Goal: Book appointment/travel/reservation

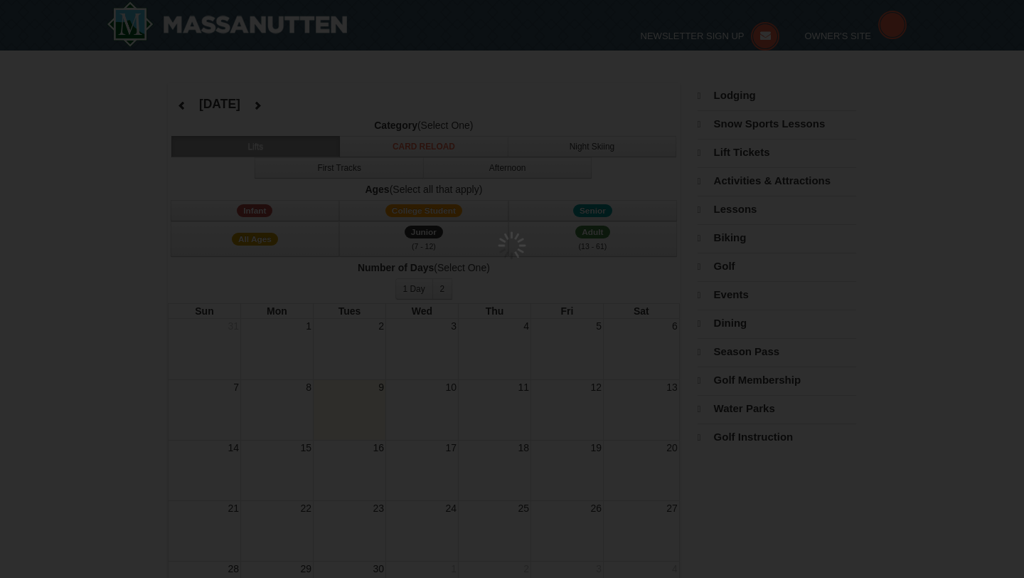
select select "9"
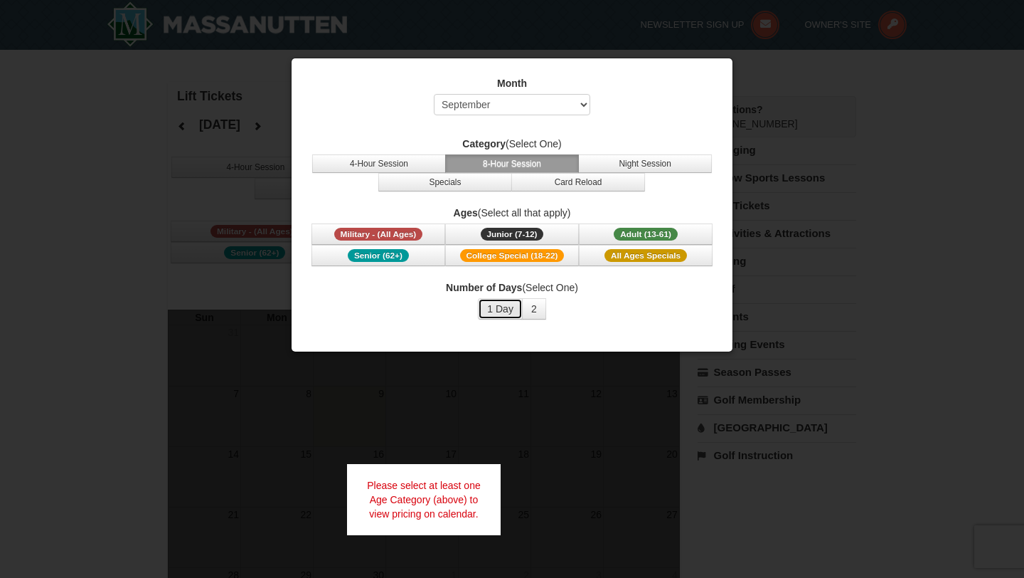
click at [508, 312] on button "1 Day" at bounding box center [500, 308] width 45 height 21
click at [639, 234] on span "Adult (13-61)" at bounding box center [646, 234] width 64 height 13
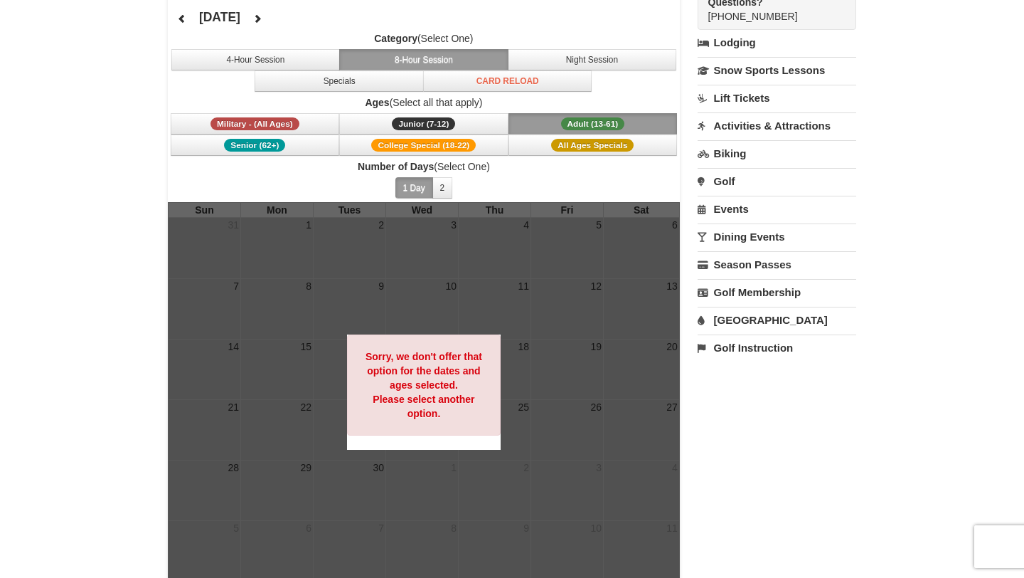
scroll to position [116, 0]
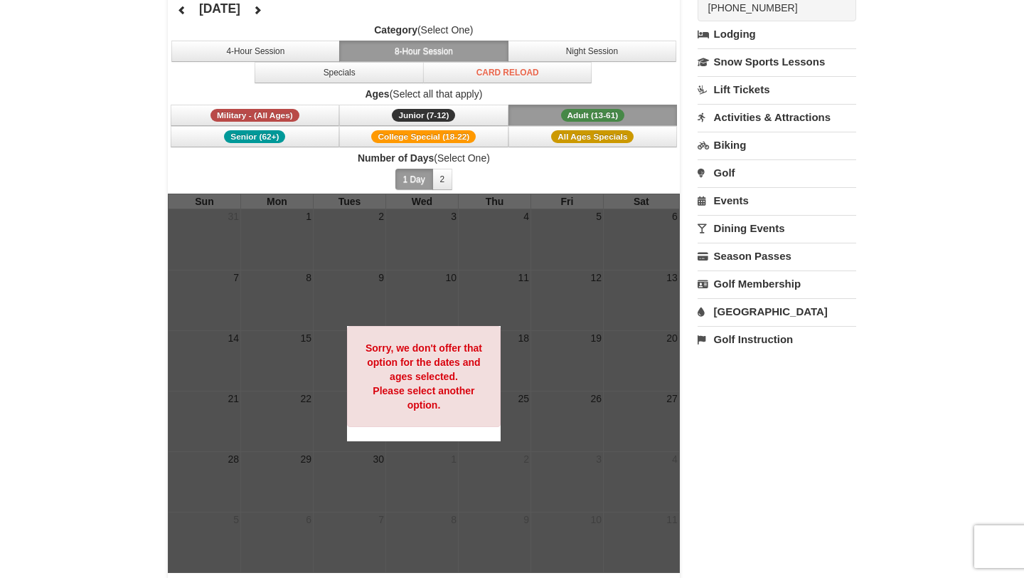
click at [464, 91] on label "Ages (Select all that apply)" at bounding box center [424, 94] width 512 height 14
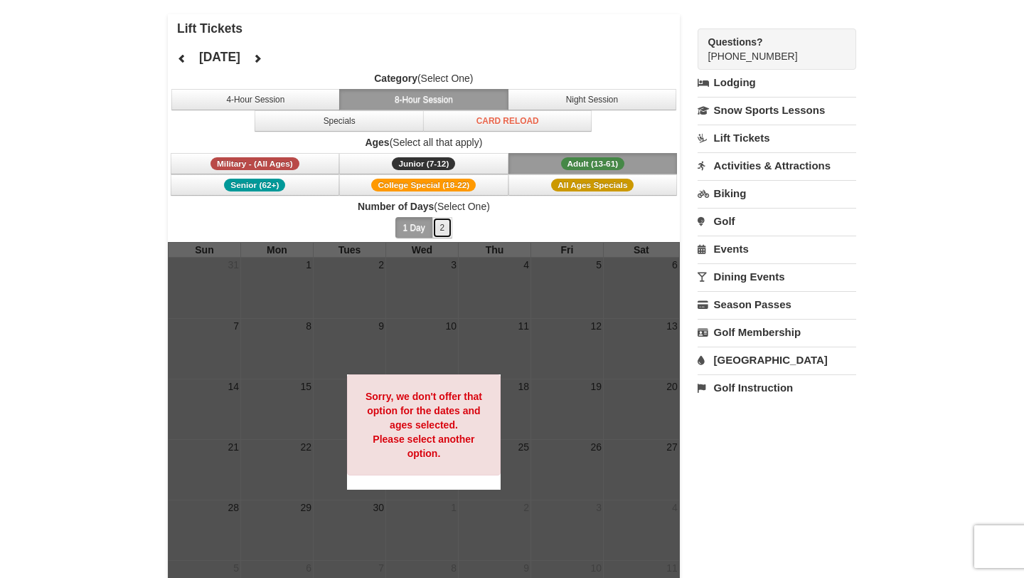
click at [437, 225] on button "2" at bounding box center [442, 227] width 21 height 21
click at [419, 225] on button "1 Day" at bounding box center [414, 227] width 38 height 21
click at [262, 61] on icon at bounding box center [257, 58] width 10 height 10
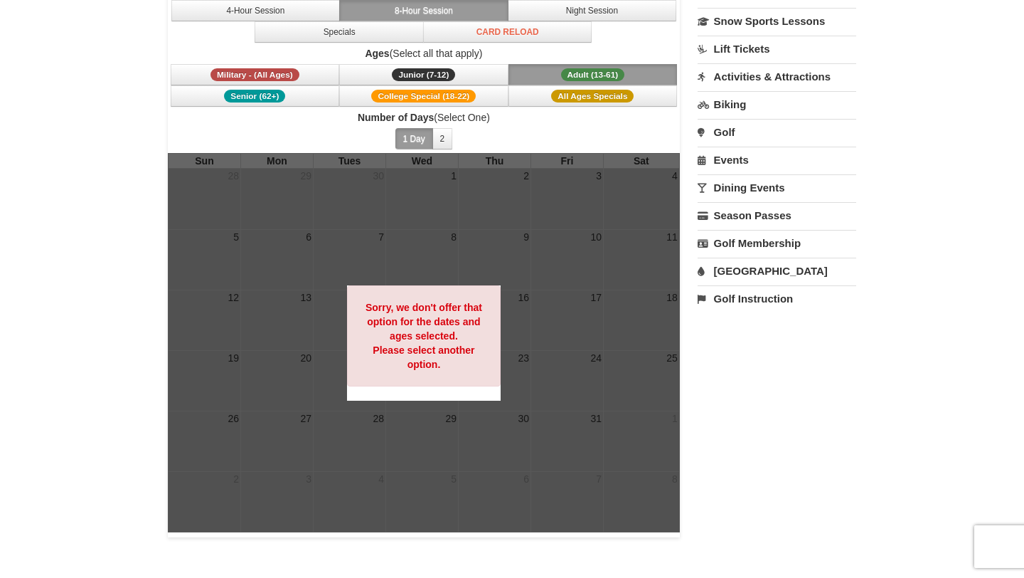
scroll to position [127, 0]
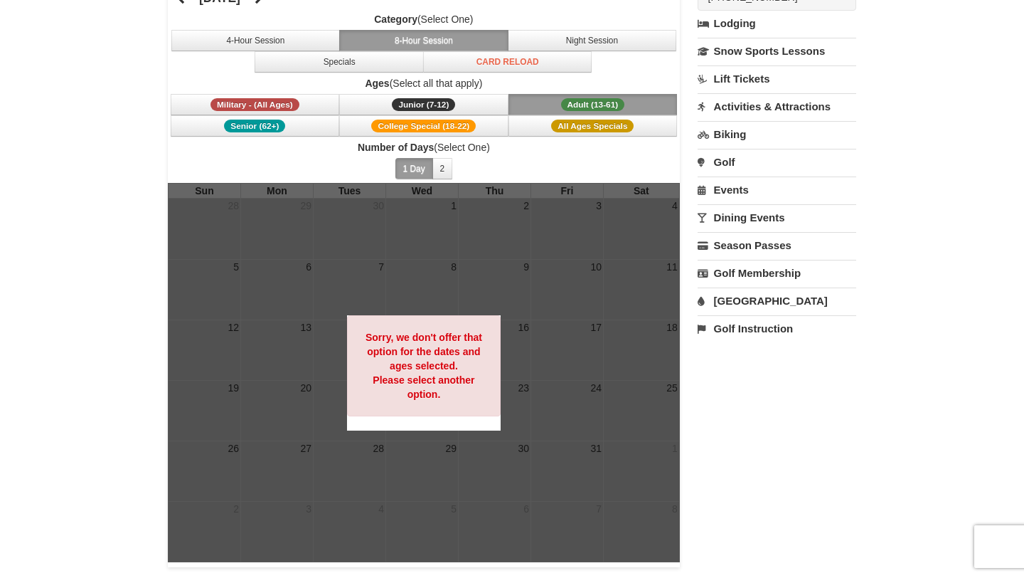
click at [564, 92] on span "Ages (Select all that apply) Military - (All Ages) Junior (7-12) (7 - 12) Adult…" at bounding box center [424, 106] width 512 height 60
click at [564, 99] on span "Adult (13-61)" at bounding box center [593, 104] width 64 height 13
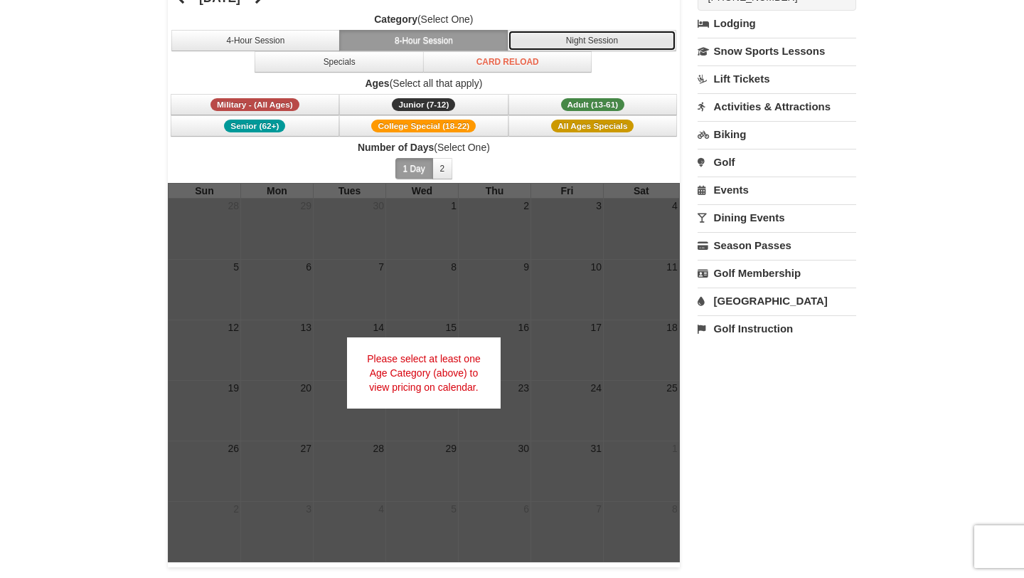
click at [567, 36] on button "Night Session" at bounding box center [592, 40] width 169 height 21
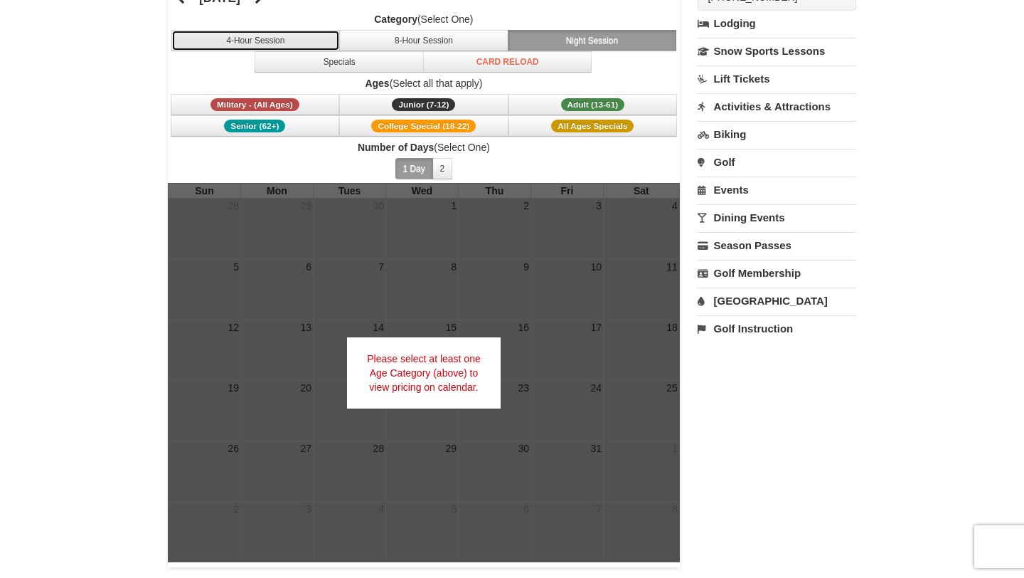
click at [301, 36] on button "4-Hour Session" at bounding box center [255, 40] width 169 height 21
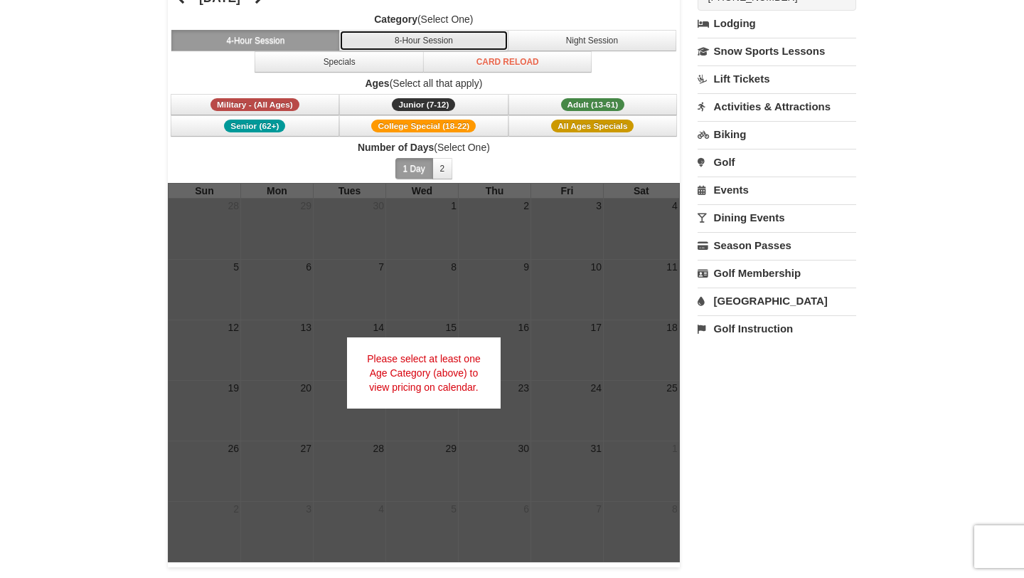
click at [390, 36] on button "8-Hour Session" at bounding box center [423, 40] width 169 height 21
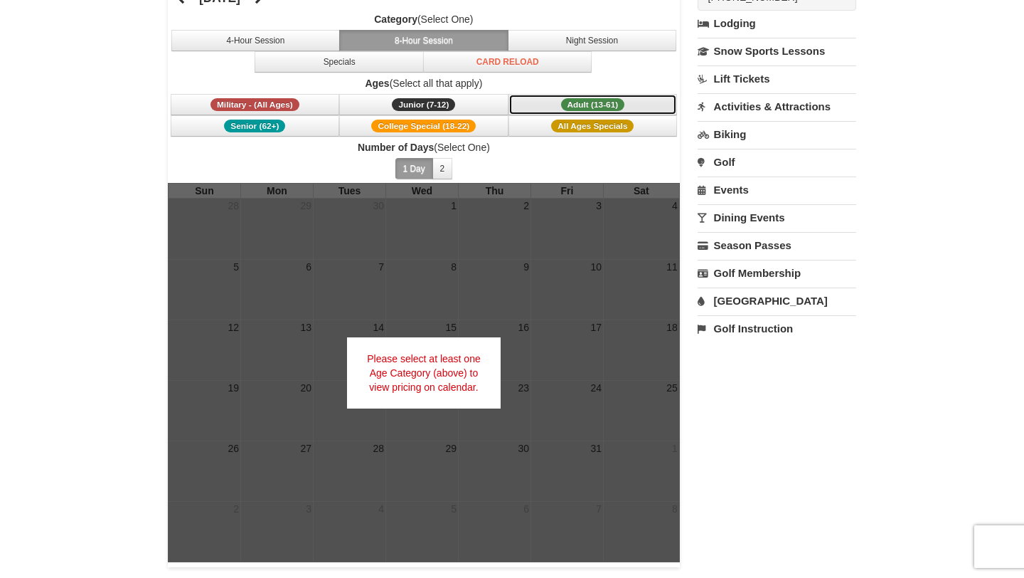
click at [601, 102] on span "Adult (13-61)" at bounding box center [593, 104] width 64 height 13
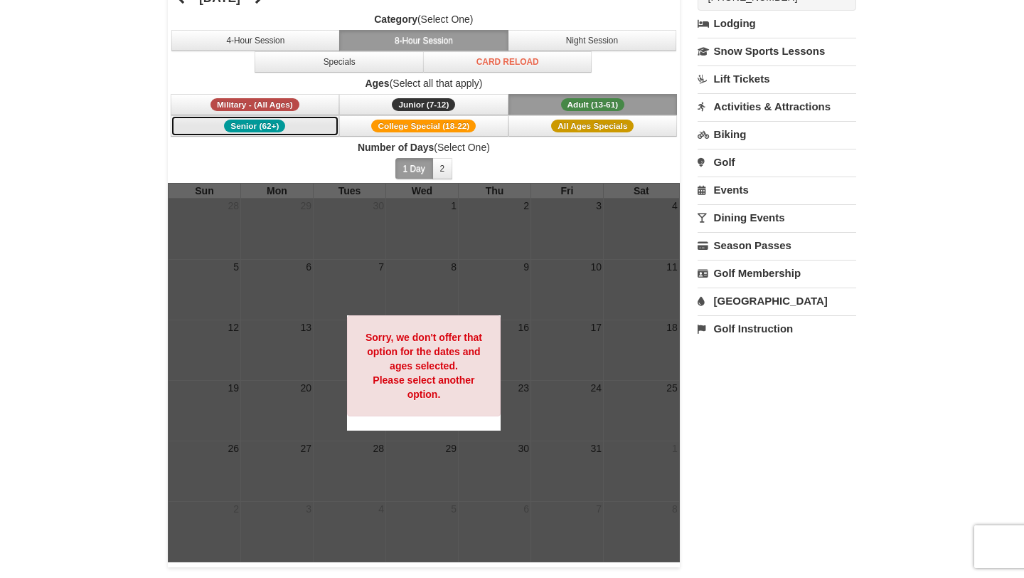
click at [296, 120] on button "Senior (62+)" at bounding box center [255, 125] width 169 height 21
click at [406, 121] on span "College Special (18-22)" at bounding box center [423, 125] width 105 height 13
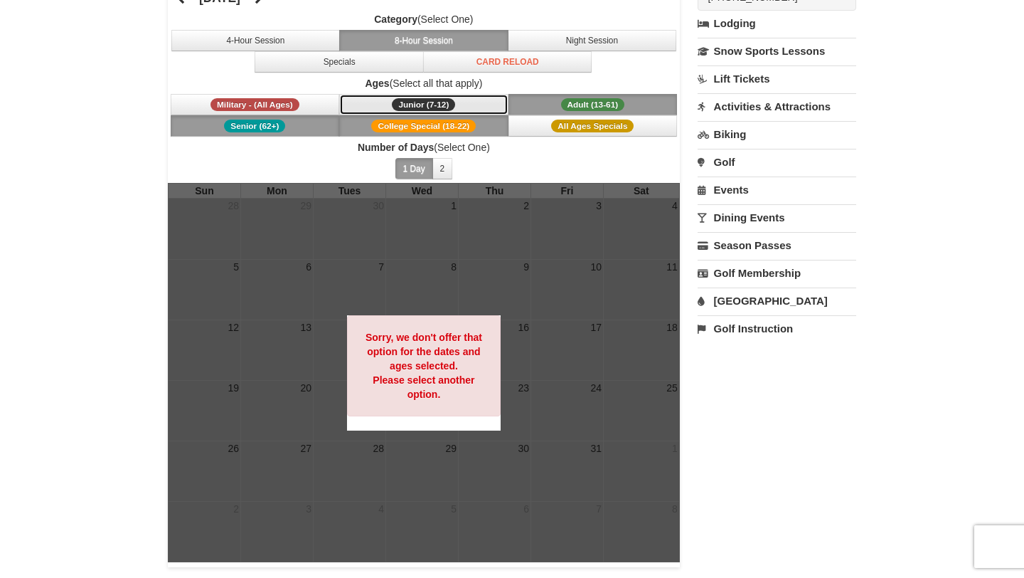
click at [358, 101] on button "Junior (7-12) (7 - 12)" at bounding box center [423, 104] width 169 height 21
click at [432, 98] on span "Junior (7-12)" at bounding box center [423, 104] width 63 height 13
click at [460, 120] on span "College Special (18-22)" at bounding box center [423, 125] width 105 height 13
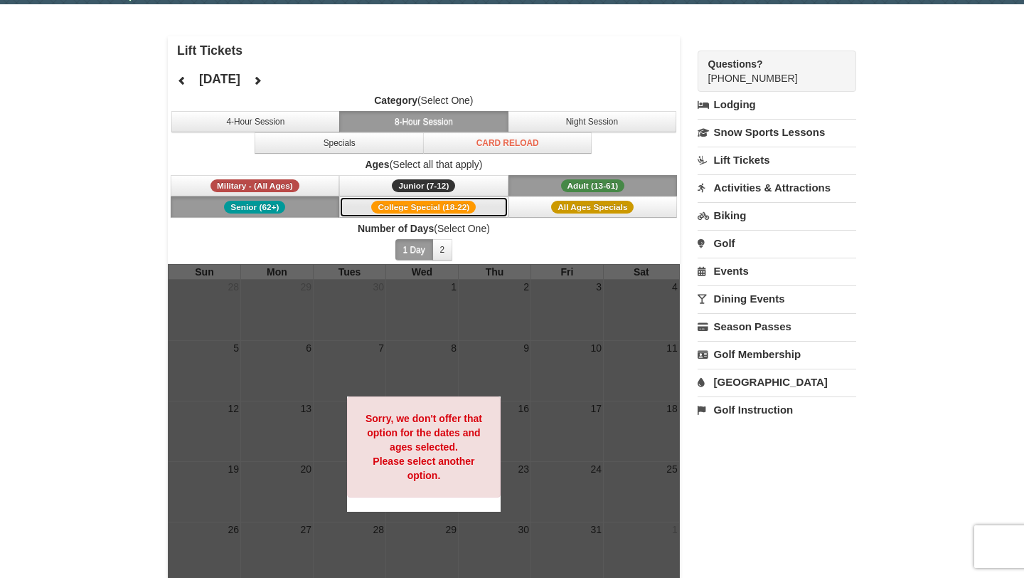
scroll to position [0, 0]
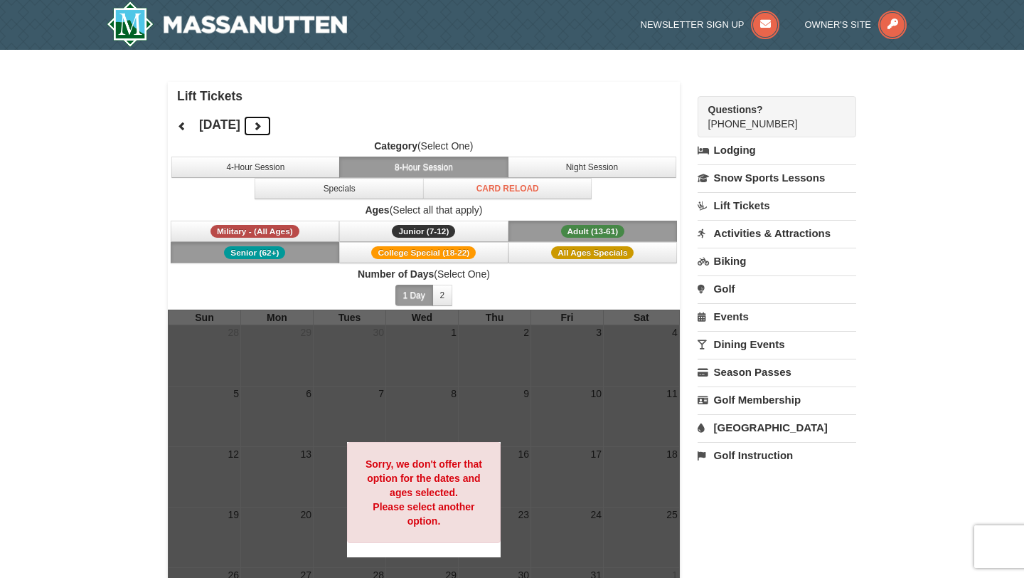
click at [262, 123] on icon at bounding box center [257, 126] width 10 height 10
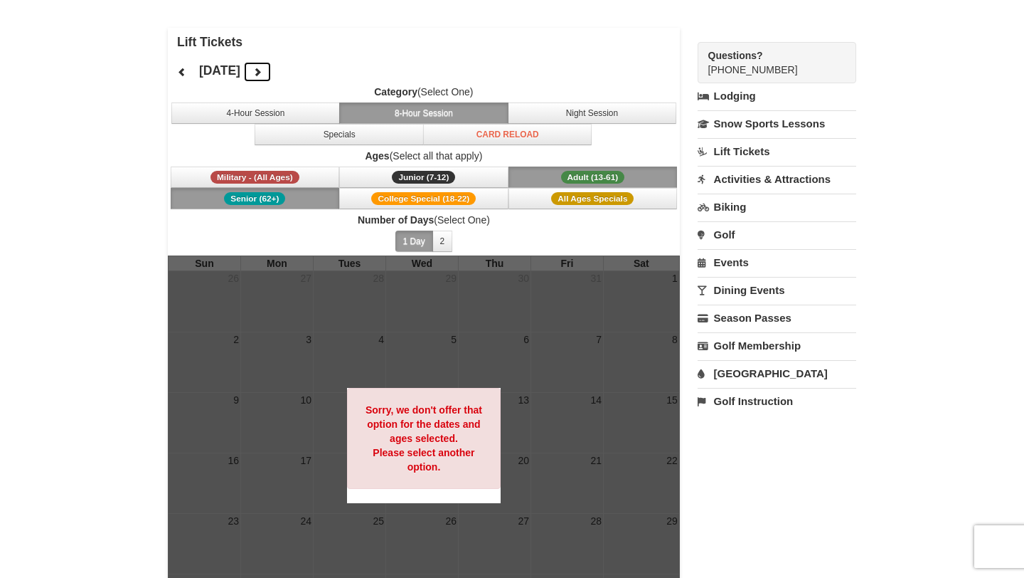
scroll to position [66, 0]
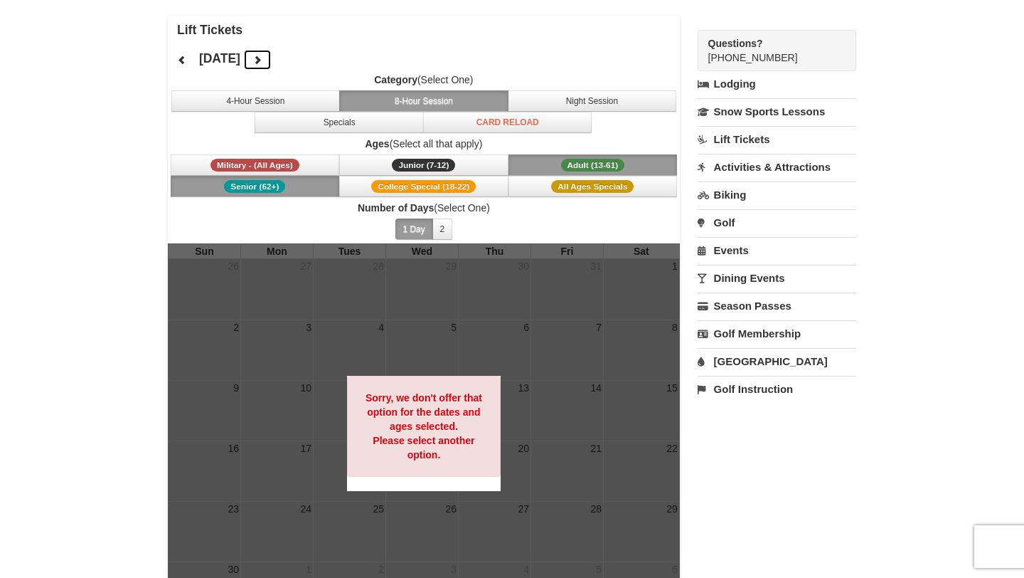
click at [272, 69] on button at bounding box center [257, 59] width 28 height 21
click at [262, 61] on icon at bounding box center [257, 60] width 10 height 10
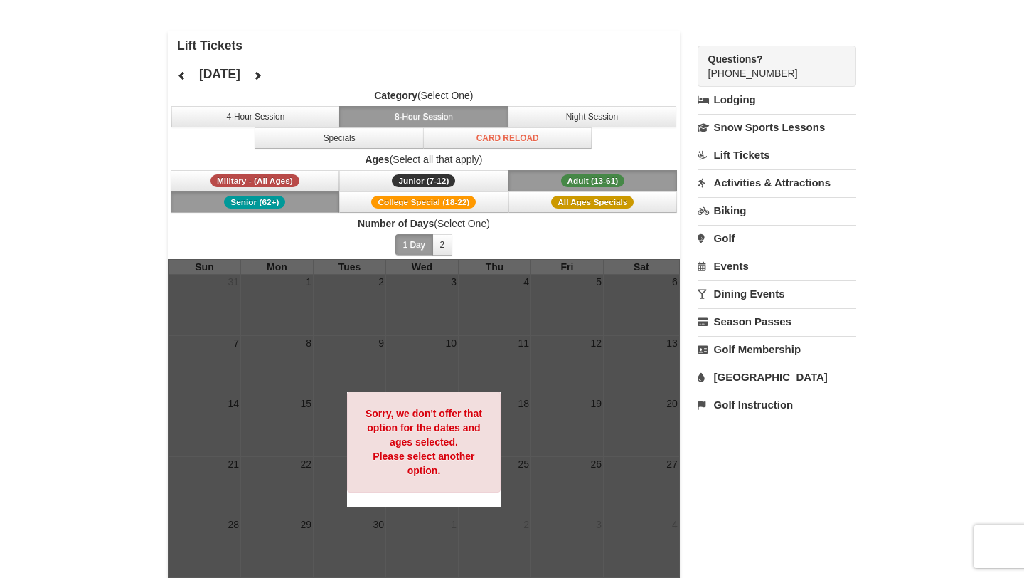
scroll to position [60, 0]
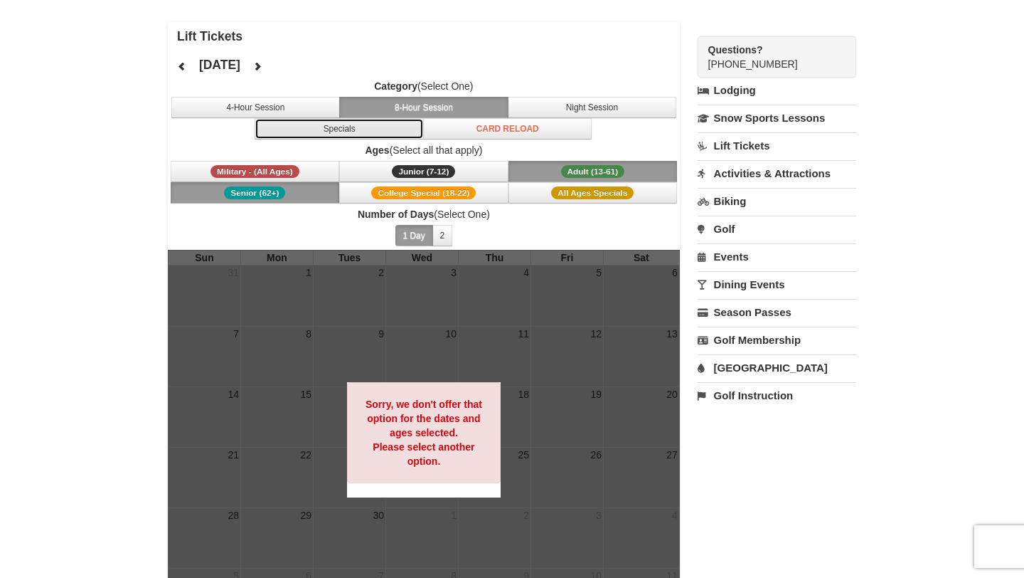
click at [310, 126] on button "Specials" at bounding box center [339, 128] width 169 height 21
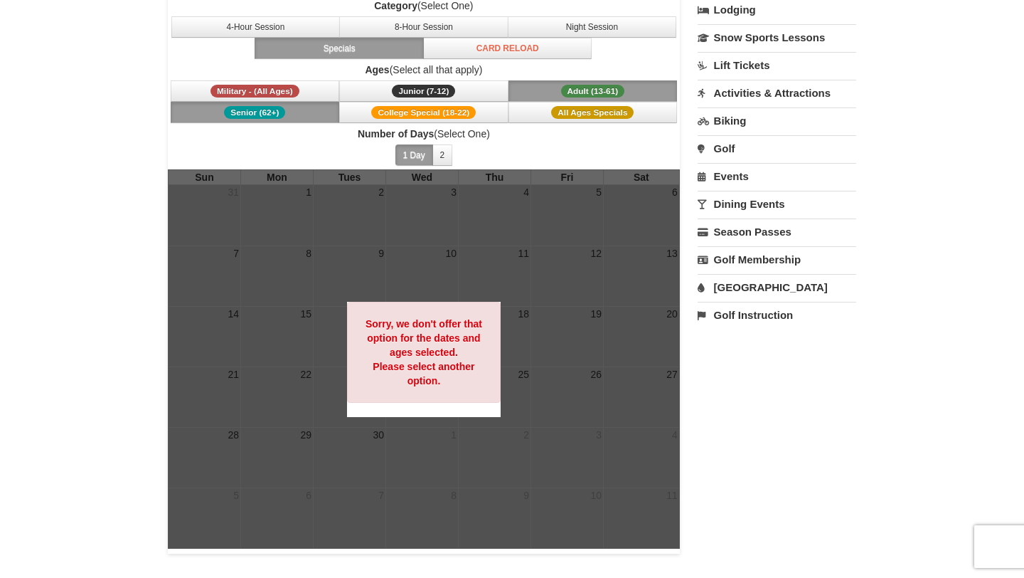
scroll to position [0, 0]
